Goal: Register for event/course

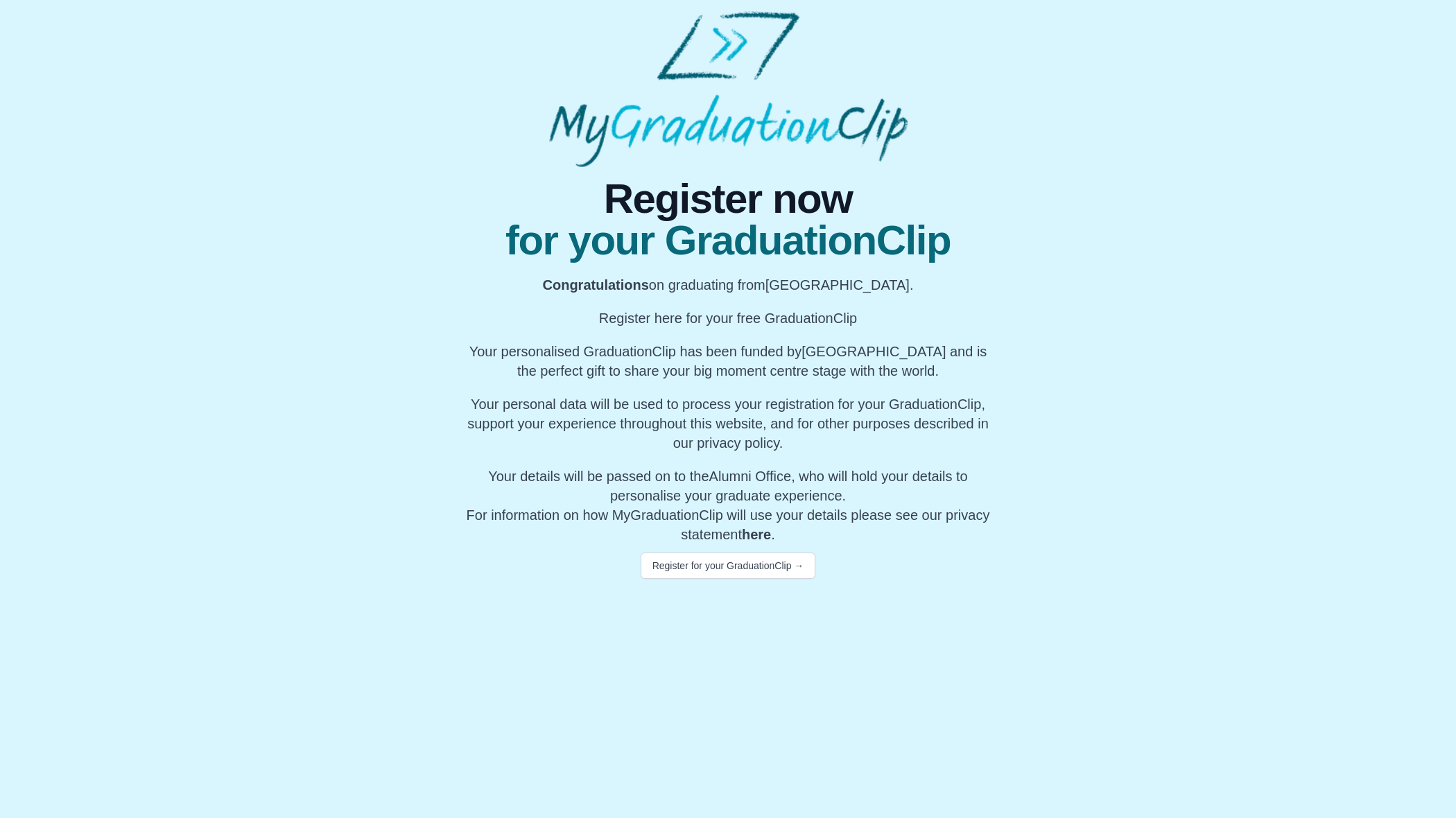
click at [704, 585] on body "Register now for your GraduationClip Congratulations on graduating from Coventr…" at bounding box center [728, 295] width 1456 height 590
click at [709, 564] on button "Register for your GraduationClip →" at bounding box center [728, 565] width 175 height 26
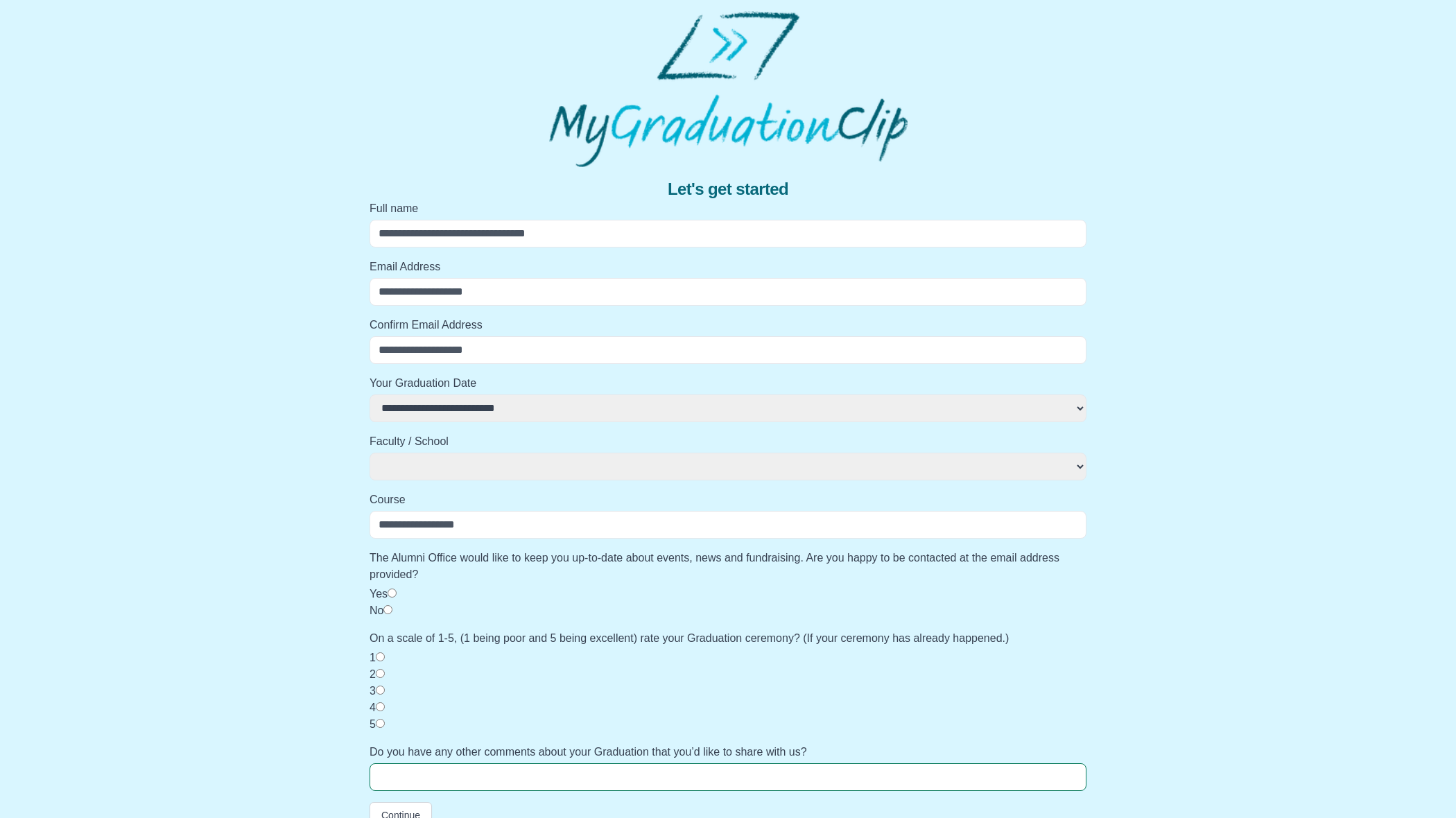
scroll to position [21, 0]
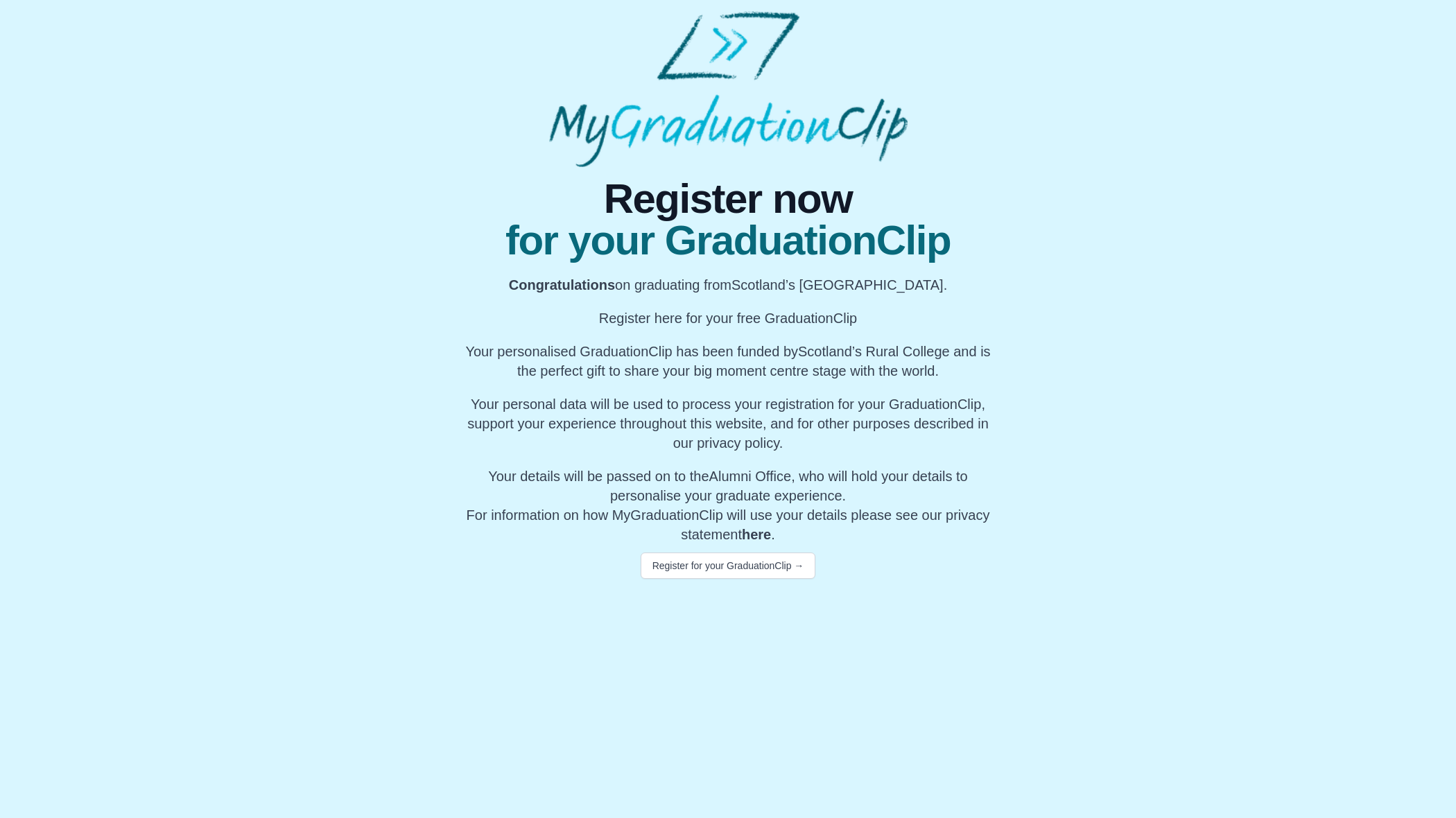
click at [754, 549] on div "Register for your GraduationClip →" at bounding box center [728, 562] width 533 height 35
click at [753, 561] on button "Register for your GraduationClip →" at bounding box center [728, 565] width 175 height 26
click at [753, 556] on button "Register for your GraduationClip →" at bounding box center [728, 565] width 175 height 26
click at [779, 576] on button "Register for your GraduationClip →" at bounding box center [728, 565] width 175 height 26
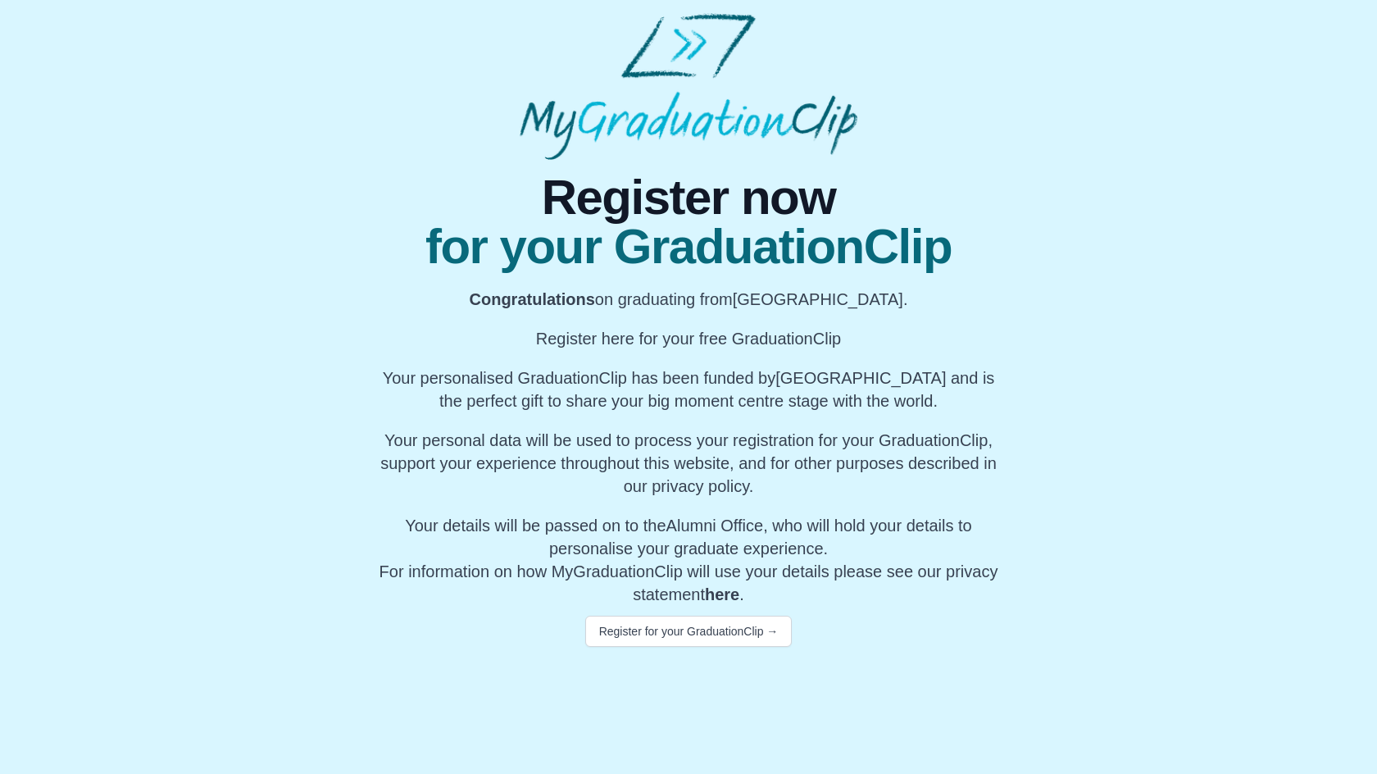
click at [688, 653] on body "Register now for your GraduationClip Congratulations on graduating from [GEOGRA…" at bounding box center [688, 330] width 1377 height 660
click at [688, 633] on button "Register for your GraduationClip →" at bounding box center [688, 631] width 207 height 31
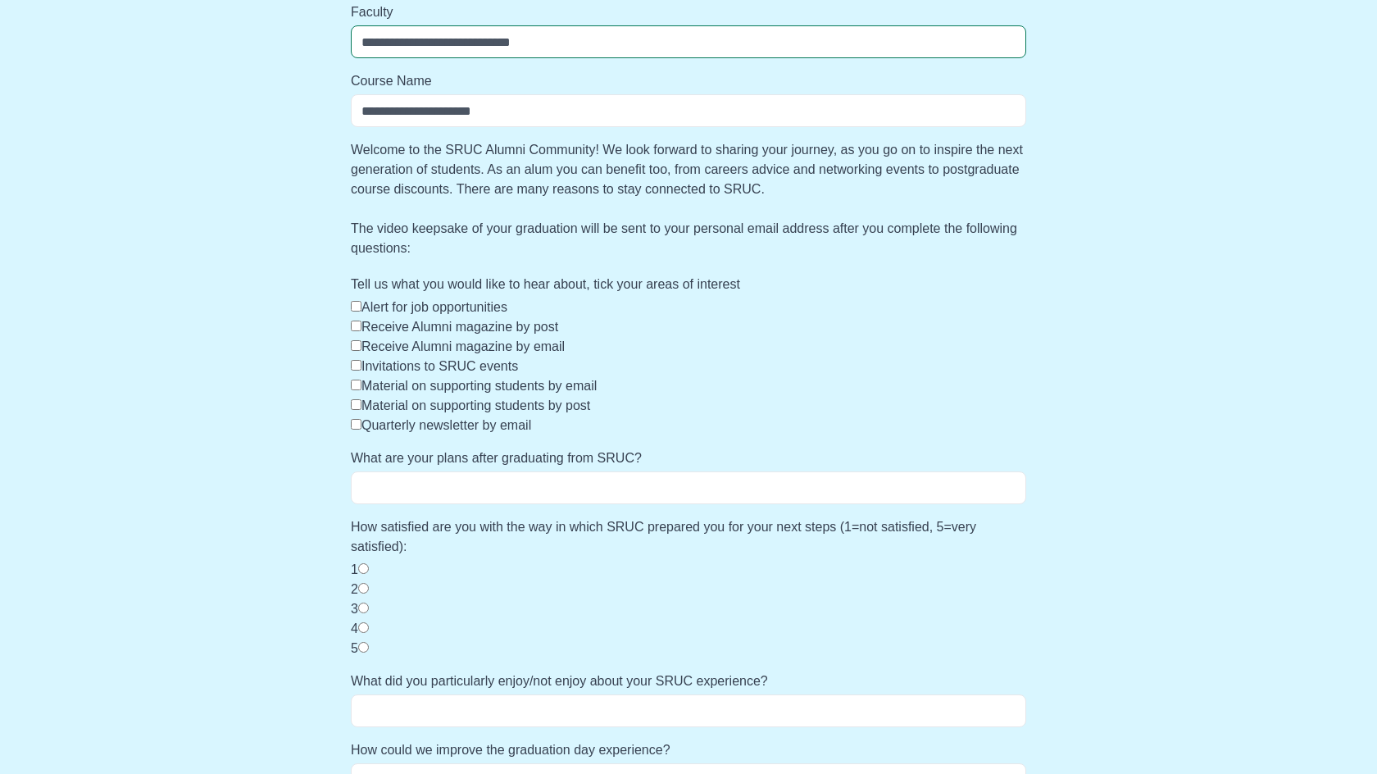
scroll to position [471, 0]
click at [617, 504] on input "What are your plans after graduating from SRUC?" at bounding box center [689, 488] width 676 height 33
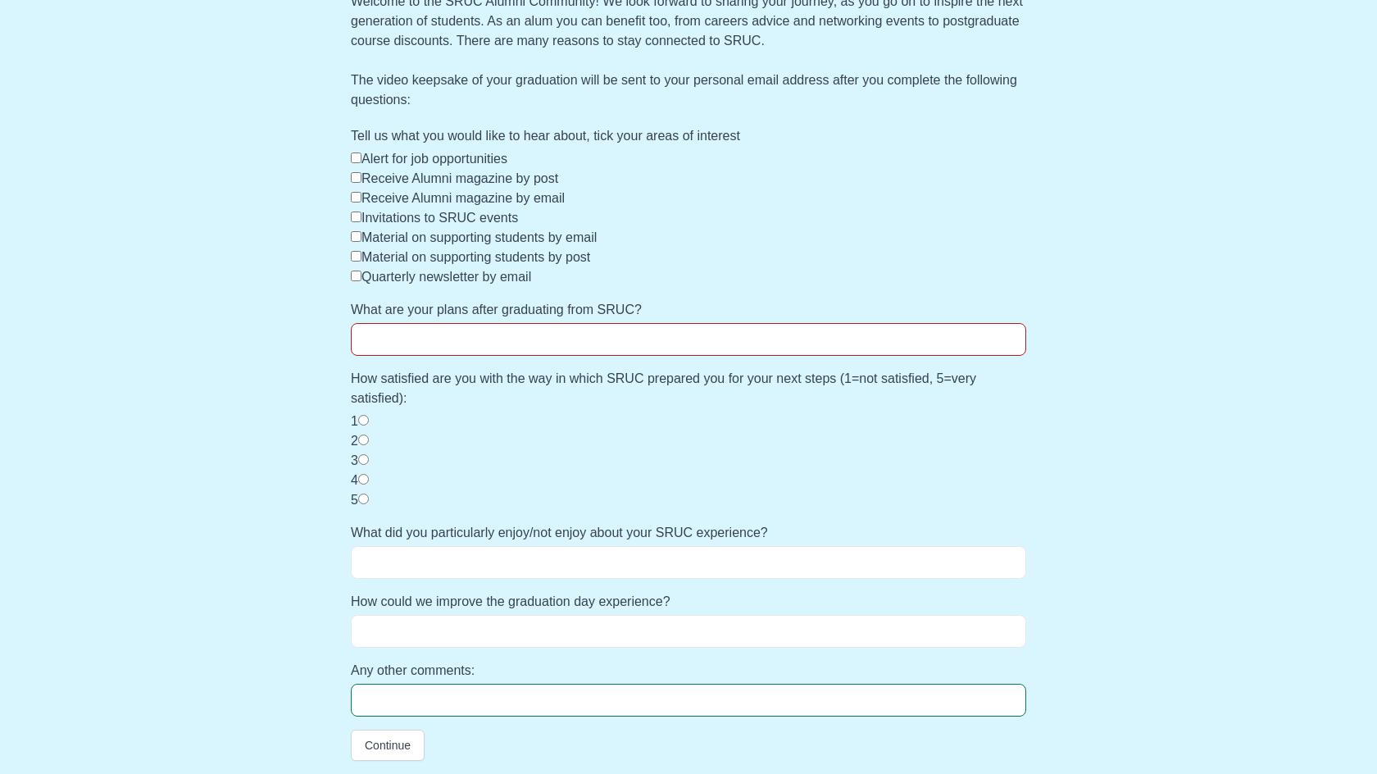
click at [592, 544] on div "What did you particularly enjoy/not enjoy about your SRUC experience?" at bounding box center [688, 551] width 689 height 56
click at [592, 572] on input "What did you particularly enjoy/not enjoy about your SRUC experience?" at bounding box center [689, 562] width 676 height 33
click at [574, 628] on input "How could we improve the graduation day experience?" at bounding box center [689, 631] width 676 height 33
click at [607, 439] on form "**********" at bounding box center [689, 170] width 676 height 1182
click at [573, 685] on input "Any other comments:" at bounding box center [689, 700] width 676 height 33
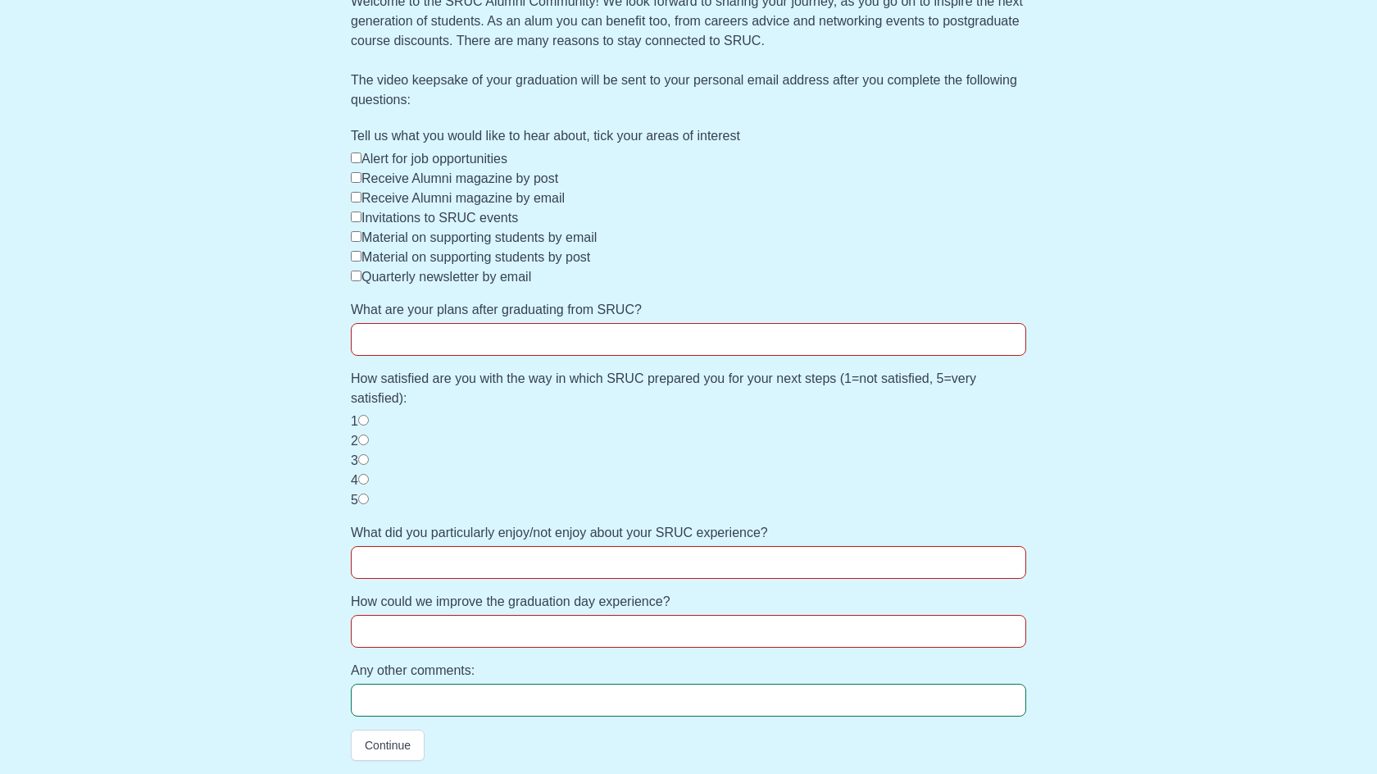
click at [580, 664] on label "Any other comments:" at bounding box center [689, 671] width 676 height 20
click at [580, 684] on input "Any other comments:" at bounding box center [689, 700] width 676 height 33
click at [600, 605] on label "How could we improve the graduation day experience?" at bounding box center [689, 602] width 676 height 20
click at [600, 615] on input "How could we improve the graduation day experience?" at bounding box center [689, 631] width 676 height 33
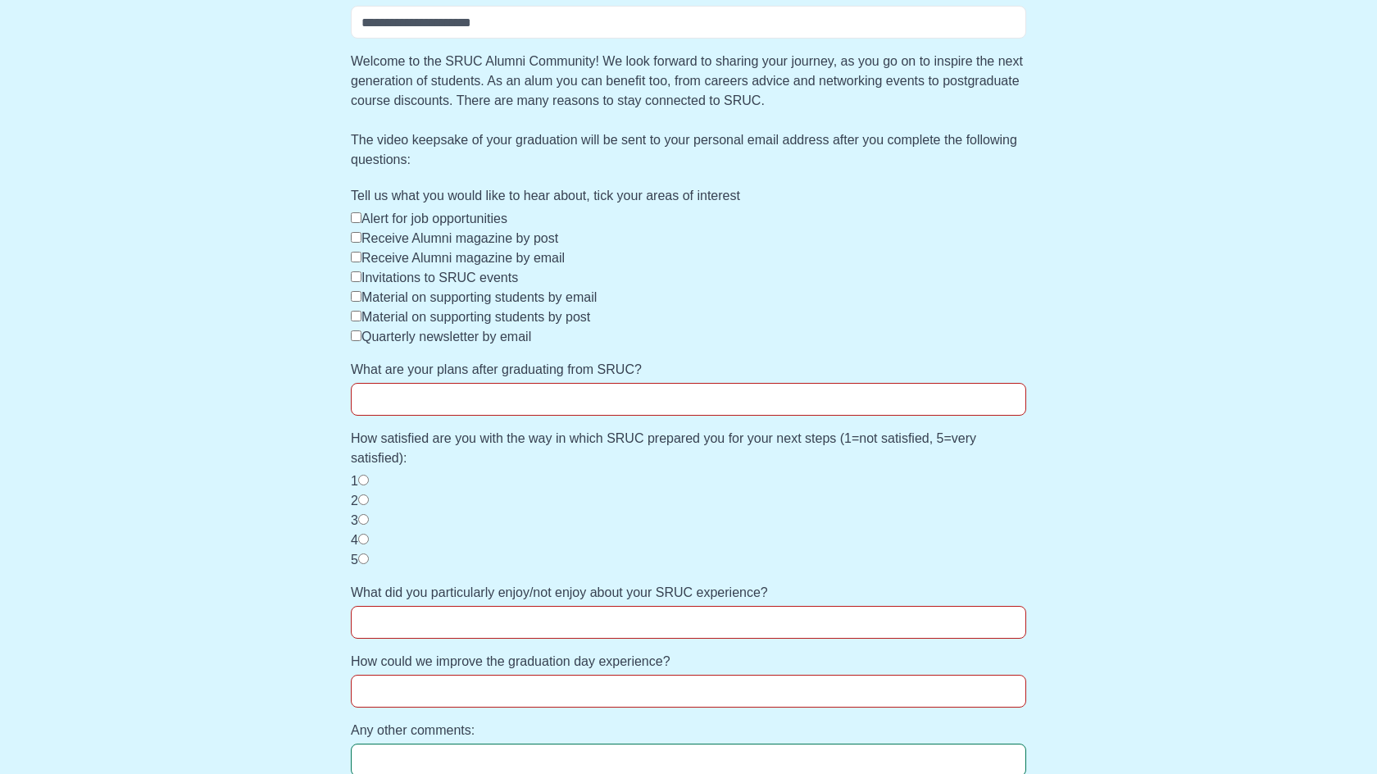
scroll to position [559, 0]
click at [448, 292] on label "Material on supporting students by email" at bounding box center [479, 299] width 235 height 14
click at [442, 314] on label "Material on supporting students by post" at bounding box center [476, 319] width 229 height 14
click at [441, 303] on label "Material on supporting students by email" at bounding box center [479, 299] width 235 height 14
click at [441, 315] on label "Material on supporting students by post" at bounding box center [476, 319] width 229 height 14
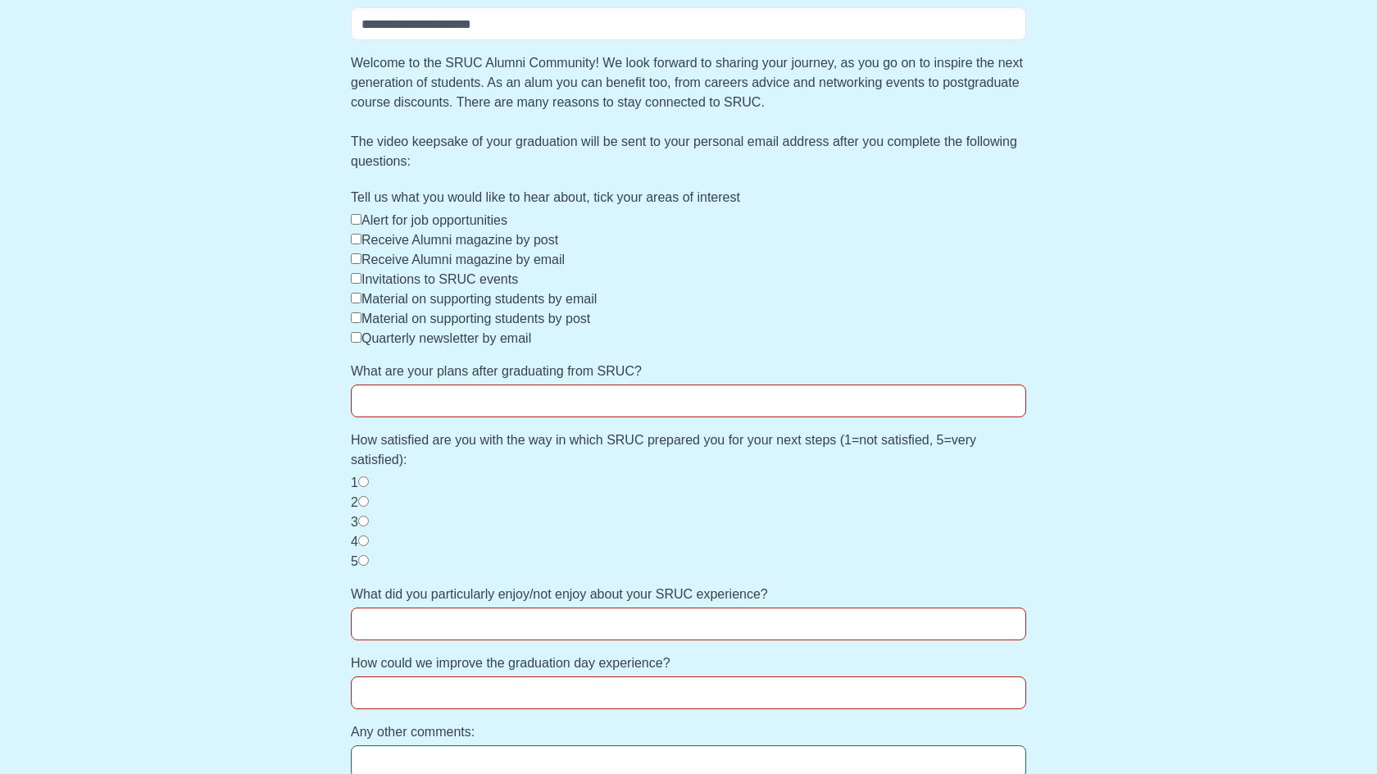
scroll to position [621, 0]
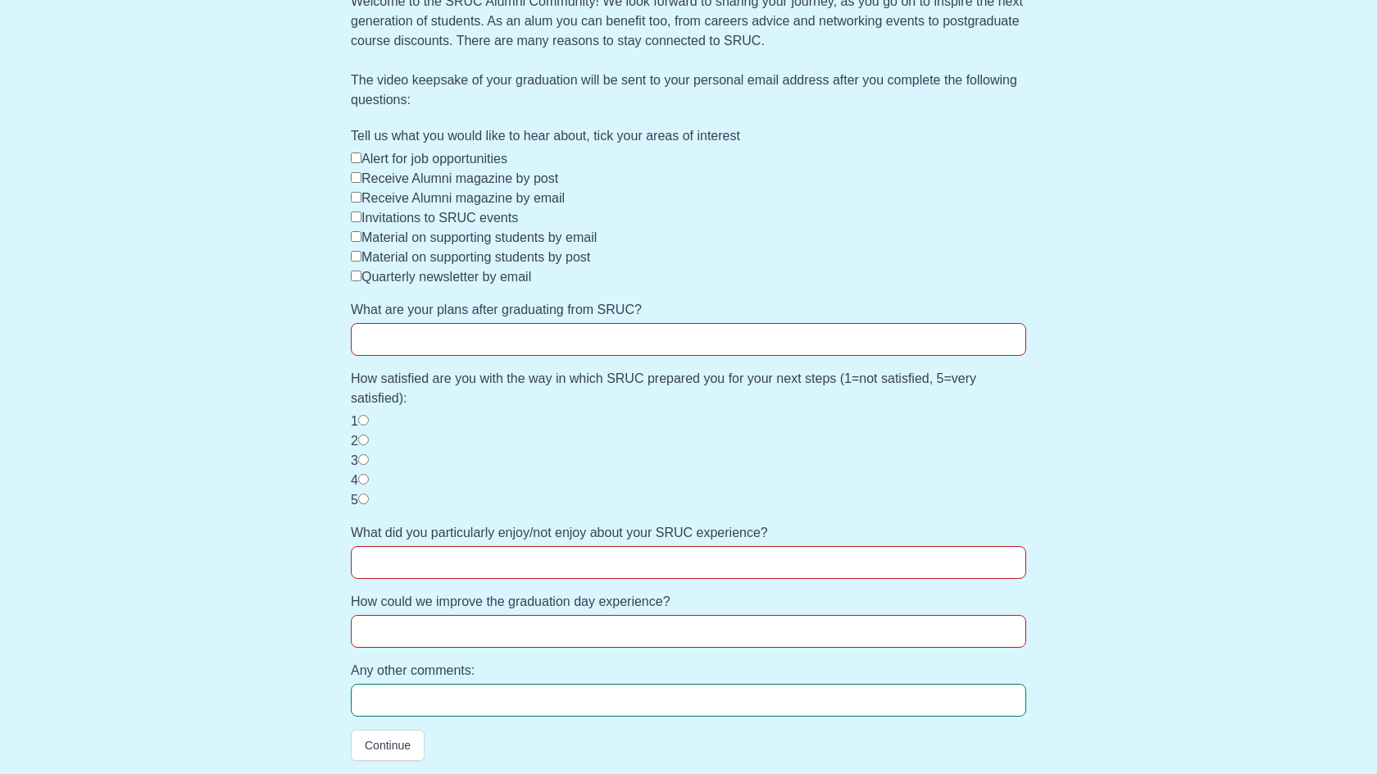
select select
